Goal: Information Seeking & Learning: Learn about a topic

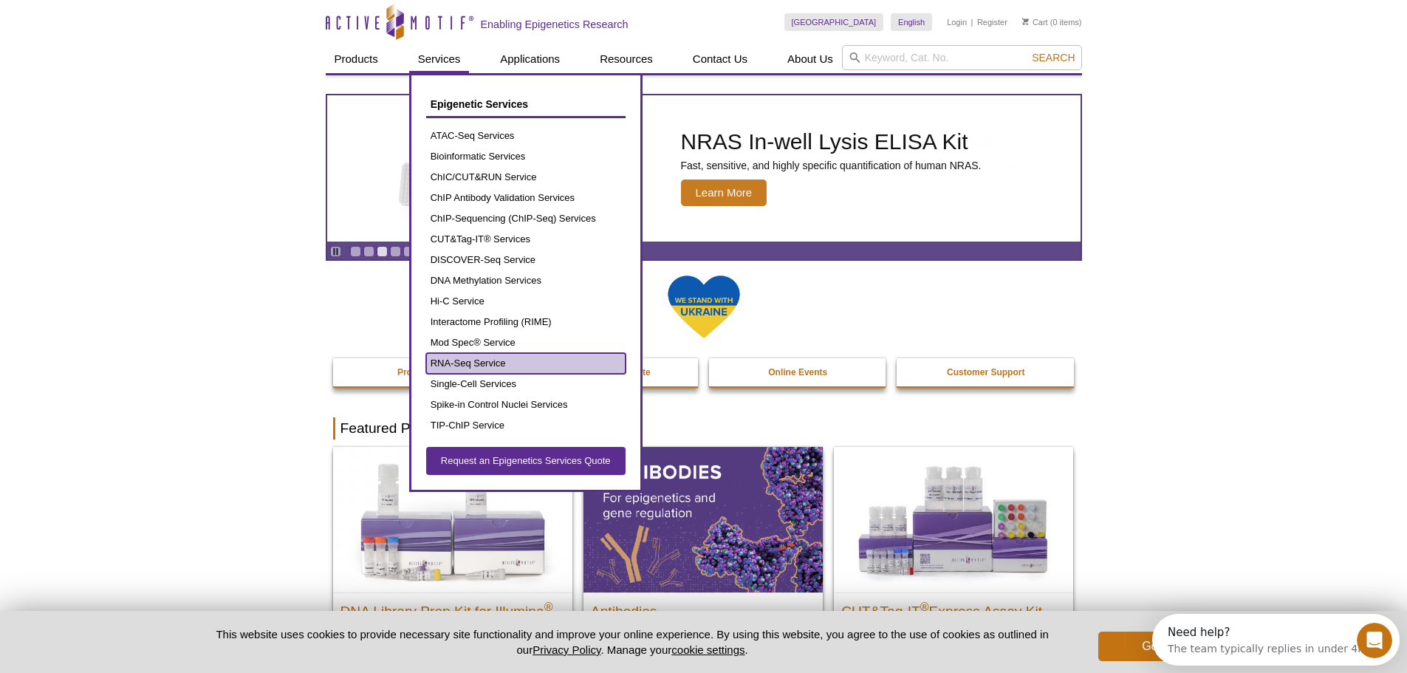
click at [486, 360] on link "RNA-Seq Service" at bounding box center [525, 363] width 199 height 21
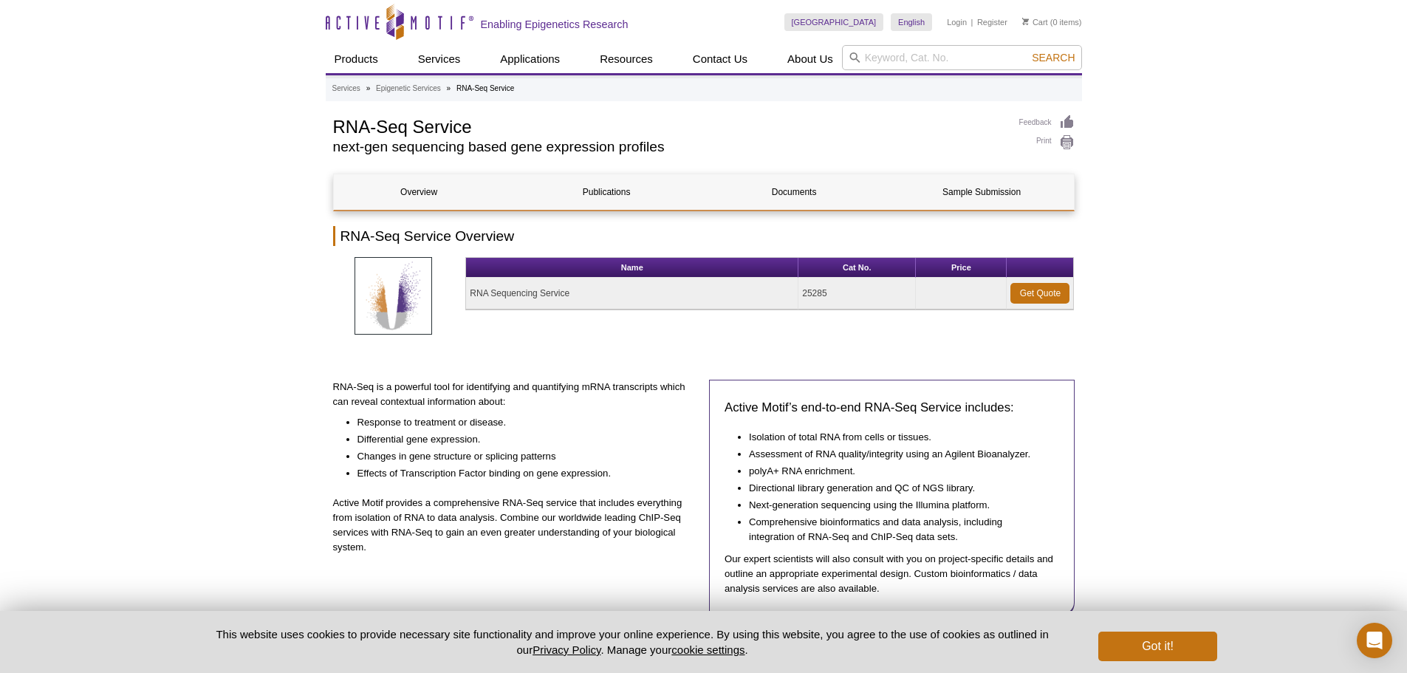
click at [1172, 642] on button "Got it!" at bounding box center [1157, 647] width 118 height 30
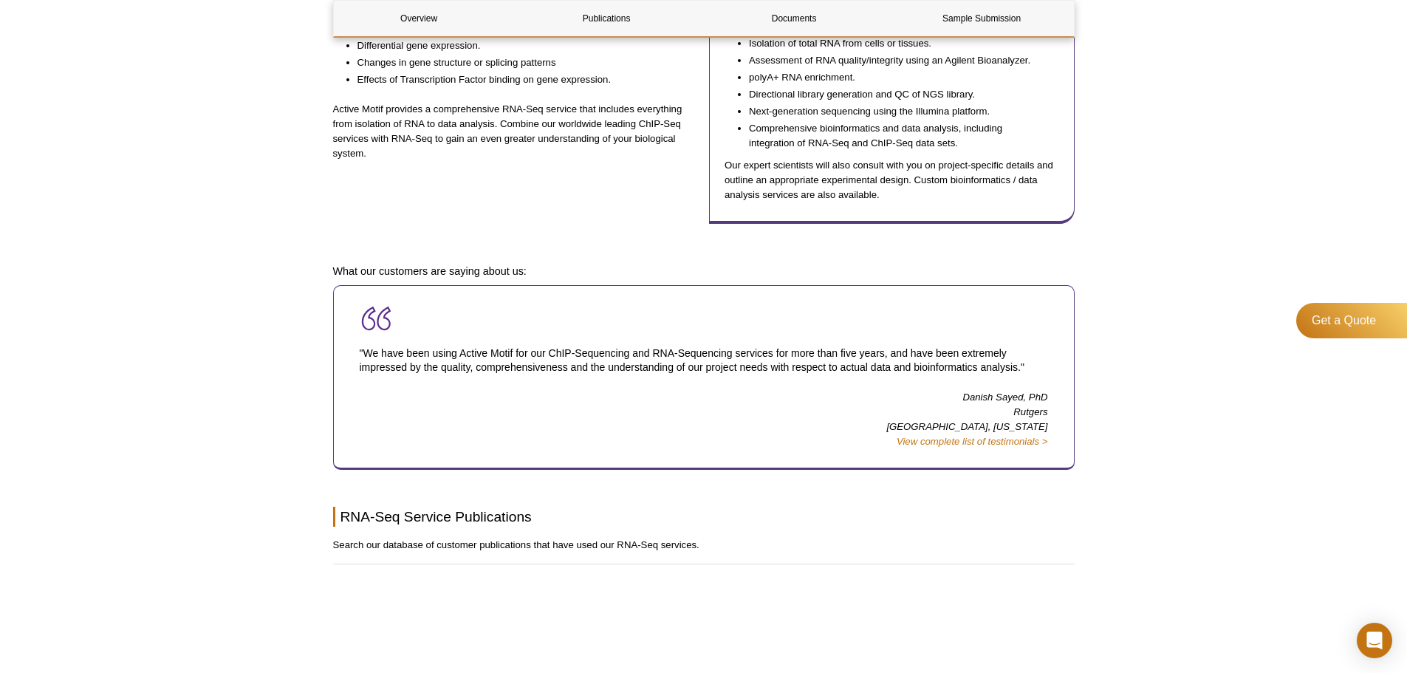
scroll to position [443, 0]
